Goal: Information Seeking & Learning: Compare options

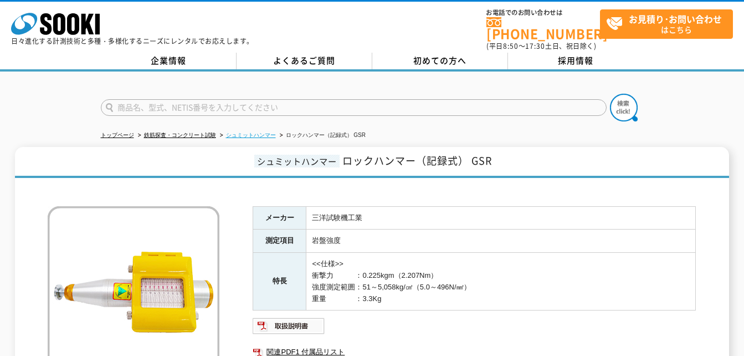
click at [253, 132] on link "シュミットハンマー" at bounding box center [251, 135] width 50 height 6
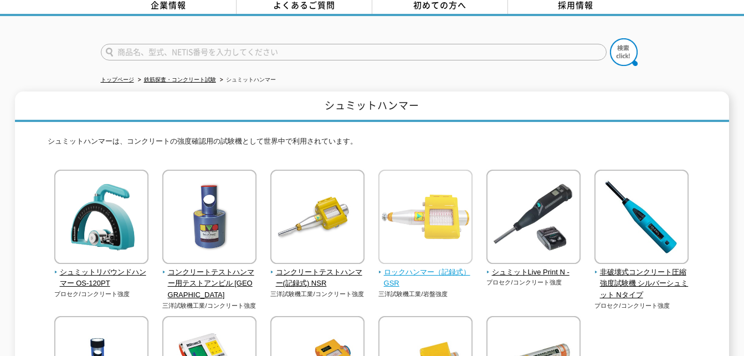
scroll to position [111, 0]
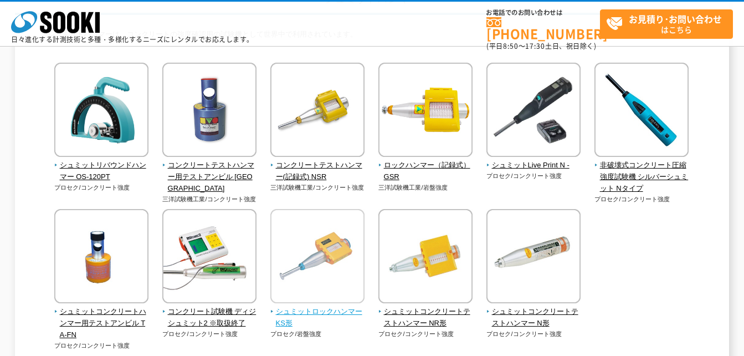
click at [330, 265] on img at bounding box center [317, 257] width 94 height 97
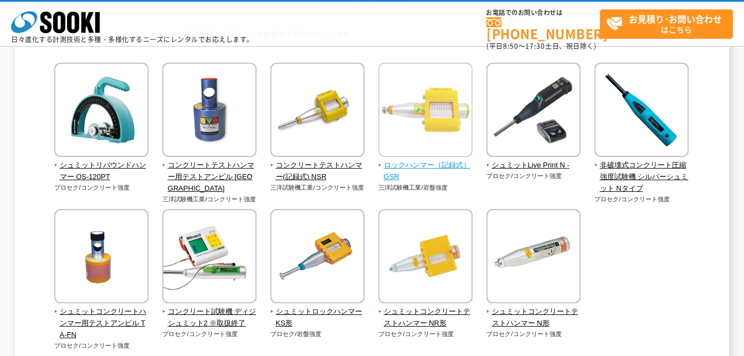
click at [412, 153] on img at bounding box center [425, 111] width 94 height 97
